Goal: Navigation & Orientation: Find specific page/section

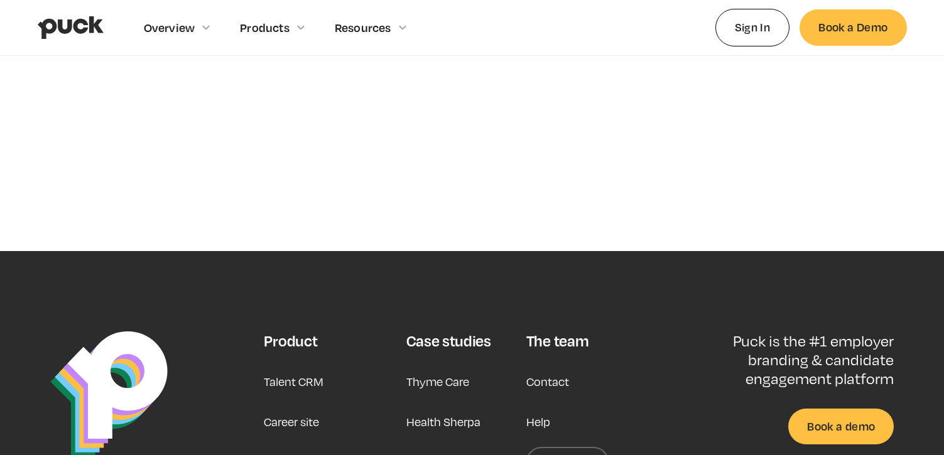
scroll to position [491, 0]
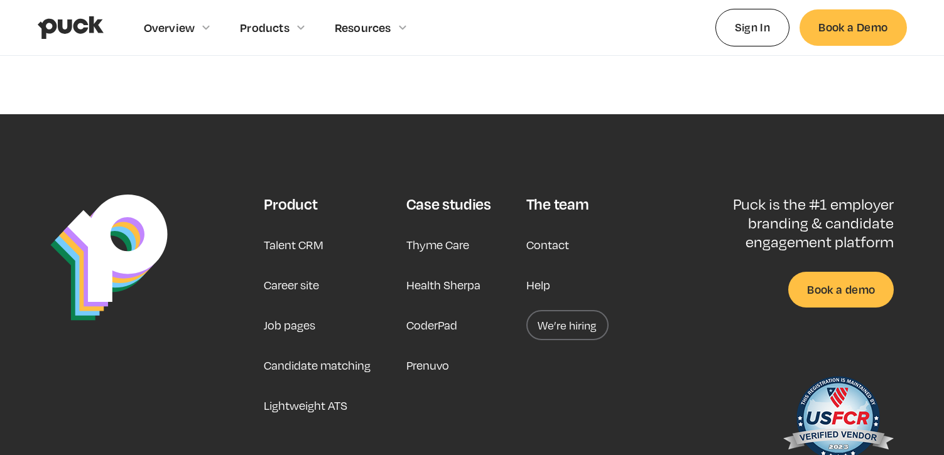
click at [309, 284] on link "Career site" at bounding box center [291, 285] width 55 height 30
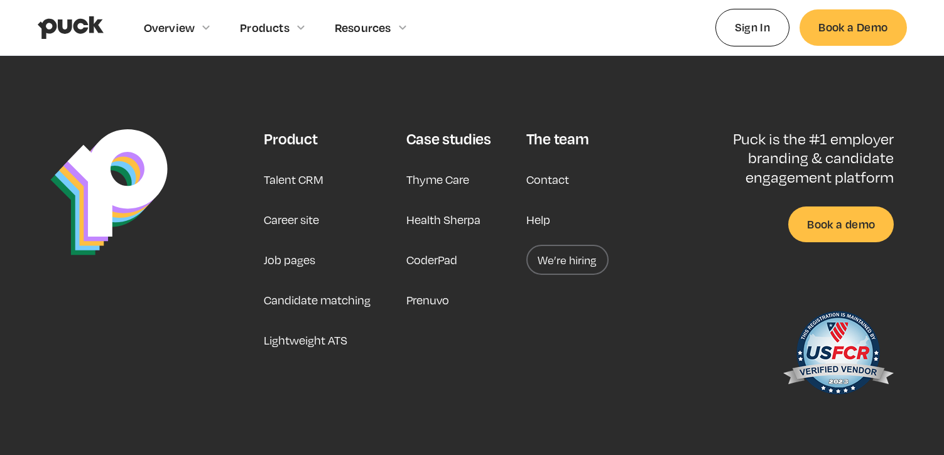
scroll to position [3874, 0]
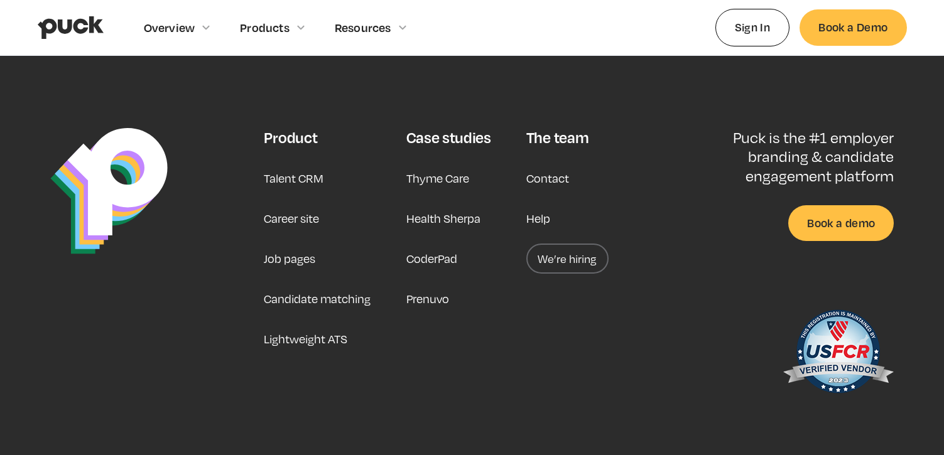
click at [554, 247] on link "We’re hiring" at bounding box center [567, 259] width 82 height 30
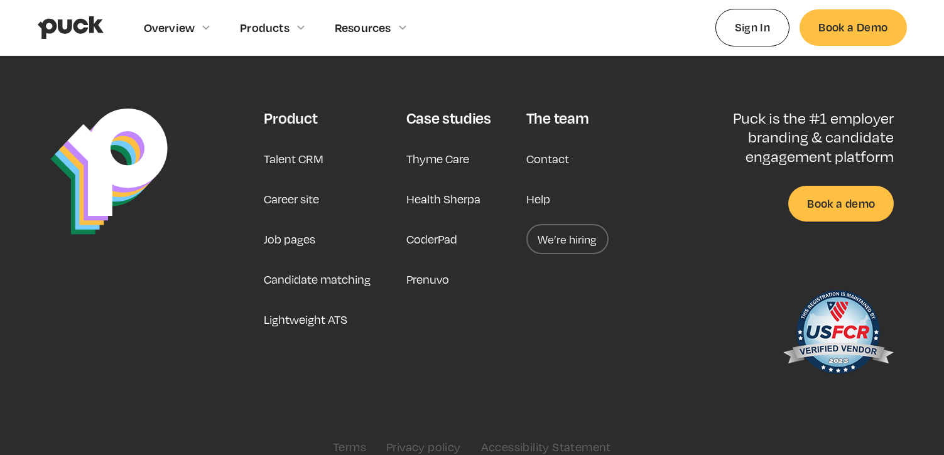
click at [544, 144] on link "Contact" at bounding box center [547, 159] width 43 height 30
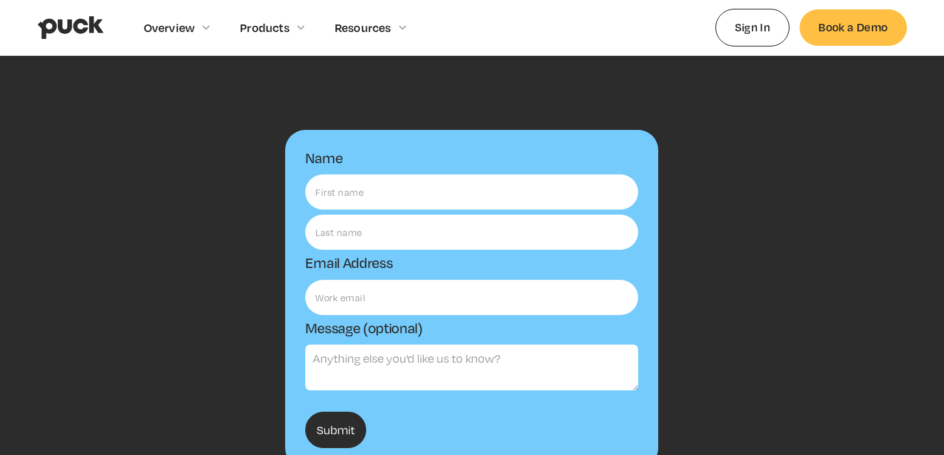
scroll to position [43, 0]
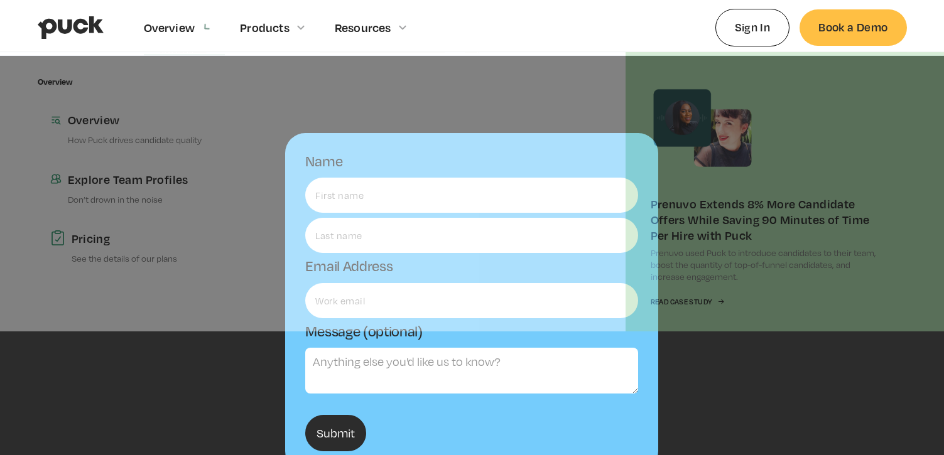
click at [146, 26] on div "Overview" at bounding box center [169, 28] width 51 height 14
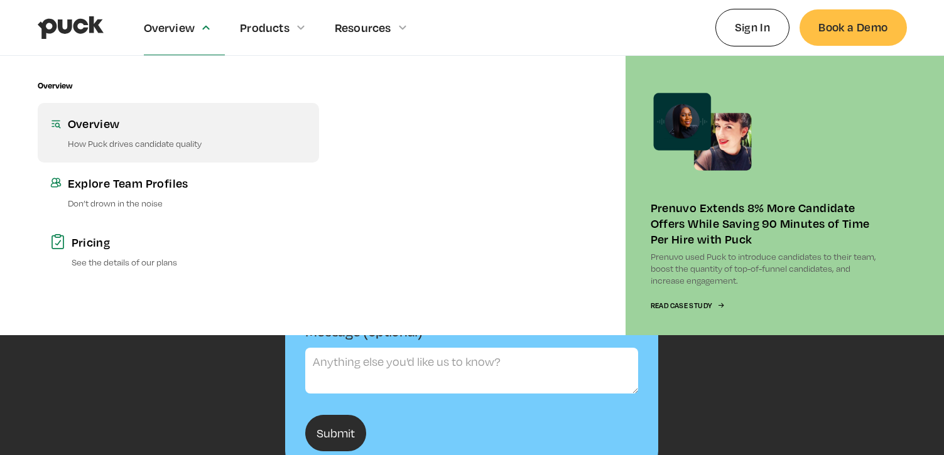
click at [150, 136] on link "Overview How Puck drives candidate quality" at bounding box center [178, 132] width 281 height 59
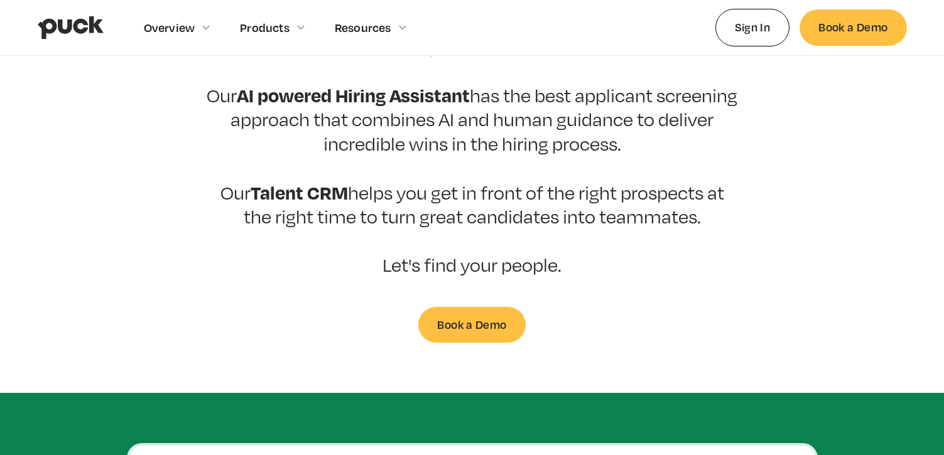
scroll to position [567, 0]
